Goal: Transaction & Acquisition: Purchase product/service

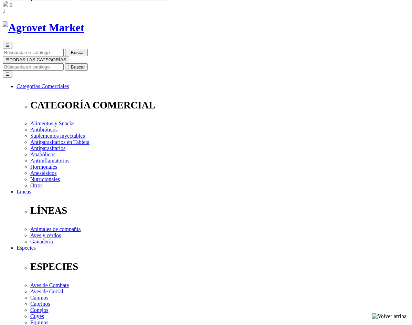
scroll to position [34, 0]
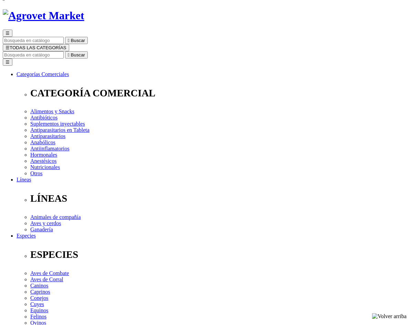
select select "24"
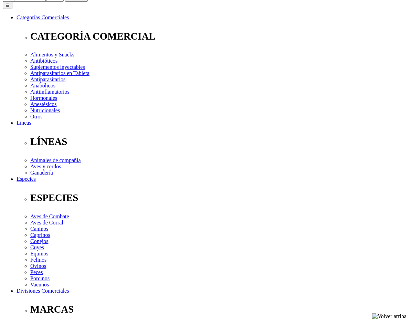
scroll to position [103, 0]
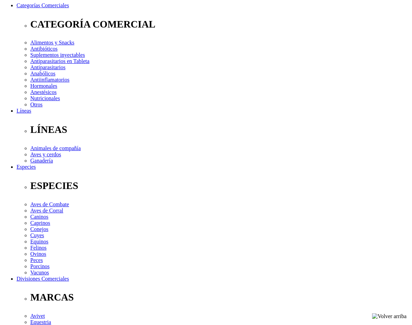
type input "13"
select select "24"
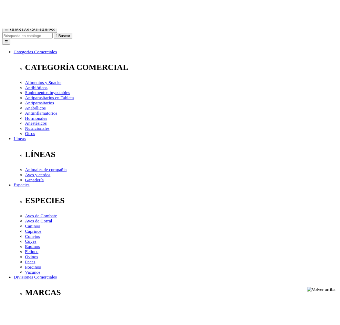
scroll to position [69, 0]
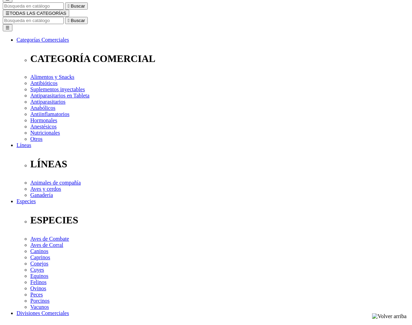
type input "7"
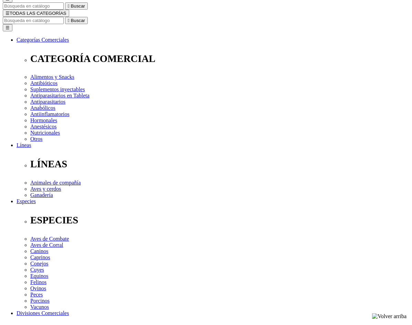
select select "24"
type input "5"
select select "24"
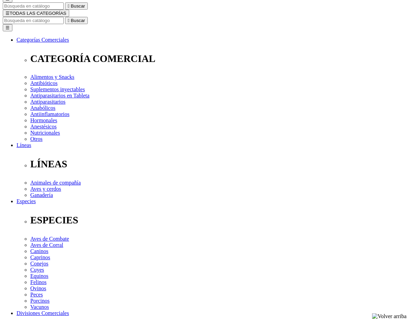
type input "1"
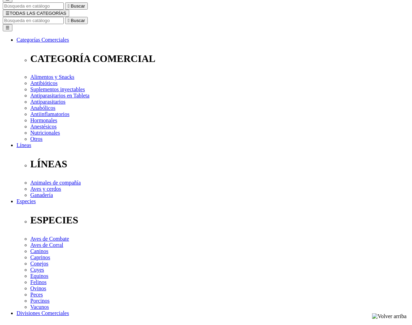
select select "24"
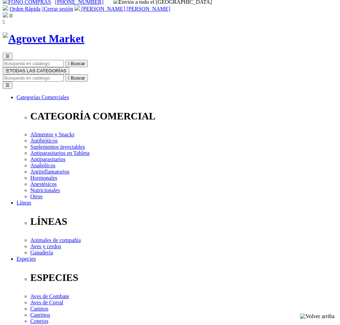
scroll to position [0, 0]
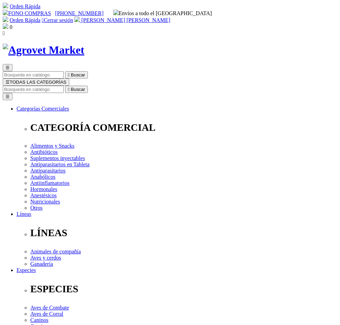
click at [64, 86] on input "Buscar" at bounding box center [33, 89] width 61 height 7
paste input "rumenade x caja de 25 und x100 gr"
drag, startPoint x: 321, startPoint y: 60, endPoint x: 307, endPoint y: 62, distance: 13.6
click at [307, 86] on form "rumenade x caja de 25 und x100 gr  Buscar" at bounding box center [170, 89] width 334 height 7
drag, startPoint x: 317, startPoint y: 58, endPoint x: 293, endPoint y: 62, distance: 24.4
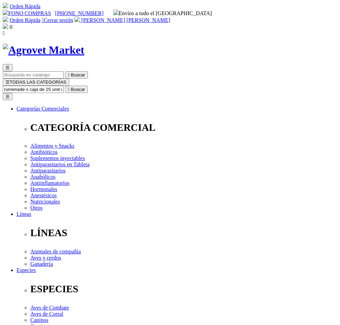
click at [64, 86] on input "rumenade x caja de 25 und x100 gr" at bounding box center [33, 89] width 61 height 7
type input "rumenade x caja de 25 ur"
click at [88, 86] on button " Buscar" at bounding box center [76, 89] width 23 height 7
click at [64, 86] on input "rumenade x caja de 25 ur" at bounding box center [33, 89] width 61 height 7
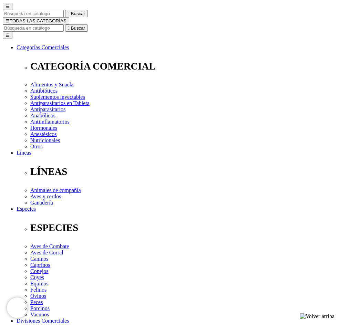
scroll to position [69, 0]
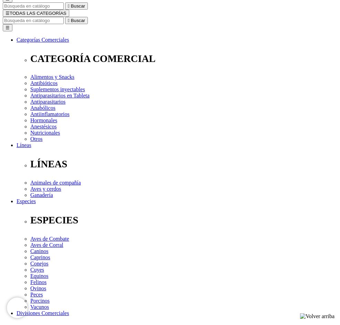
select select "107"
